Goal: Task Accomplishment & Management: Manage account settings

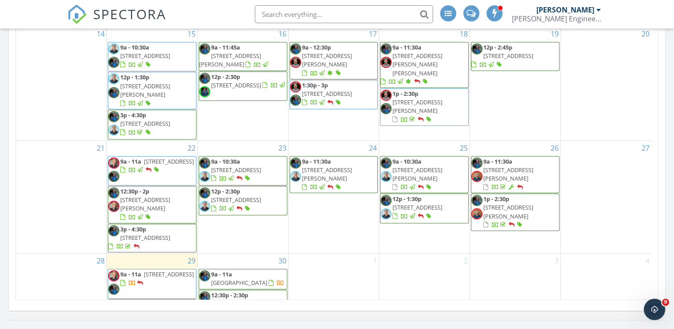
scroll to position [580, 0]
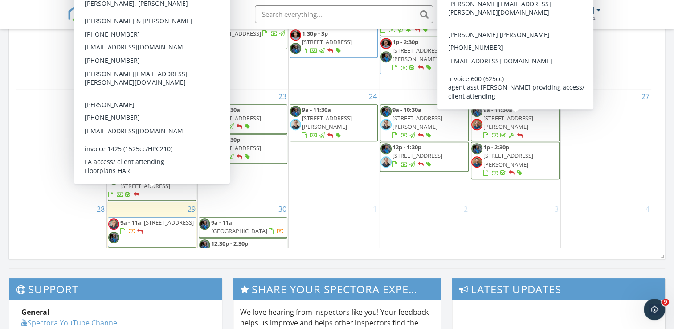
click at [149, 218] on span "9a - 11a 506 E 24th St, Houston 77008" at bounding box center [152, 231] width 88 height 27
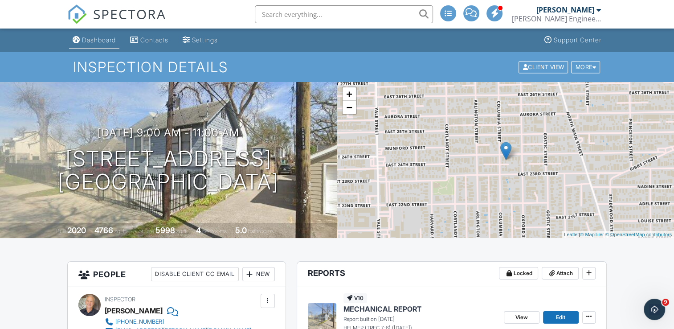
click at [91, 35] on link "Dashboard" at bounding box center [94, 40] width 50 height 16
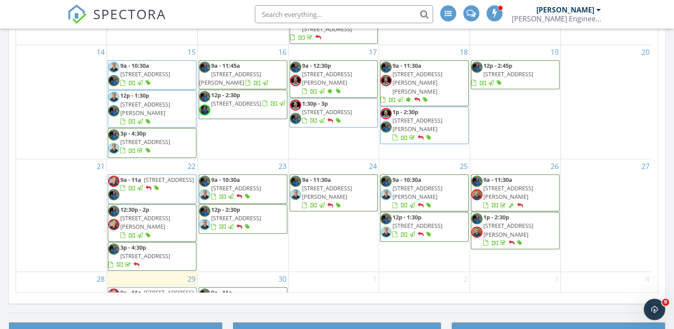
scroll to position [68, 0]
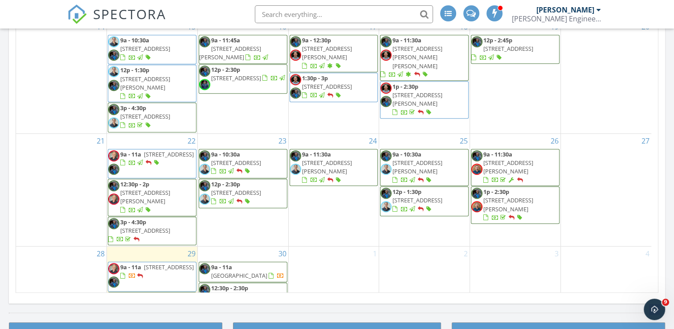
click at [153, 302] on span "6214 Spruce Forest Dr, Houston 77092" at bounding box center [145, 306] width 50 height 8
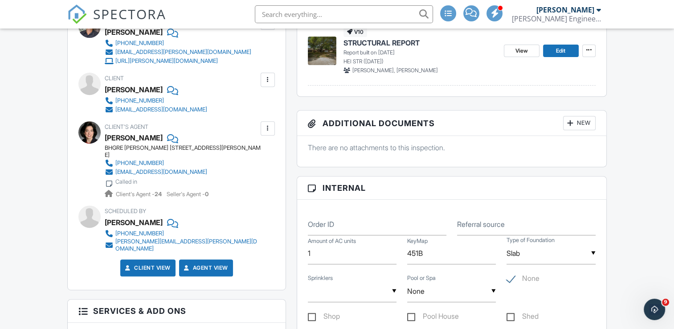
scroll to position [178, 0]
